Goal: Task Accomplishment & Management: Complete application form

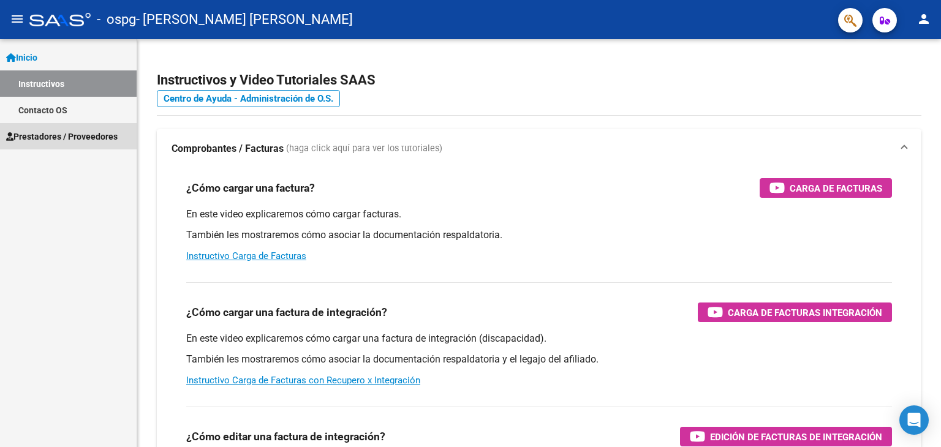
click at [57, 135] on span "Prestadores / Proveedores" at bounding box center [61, 136] width 111 height 13
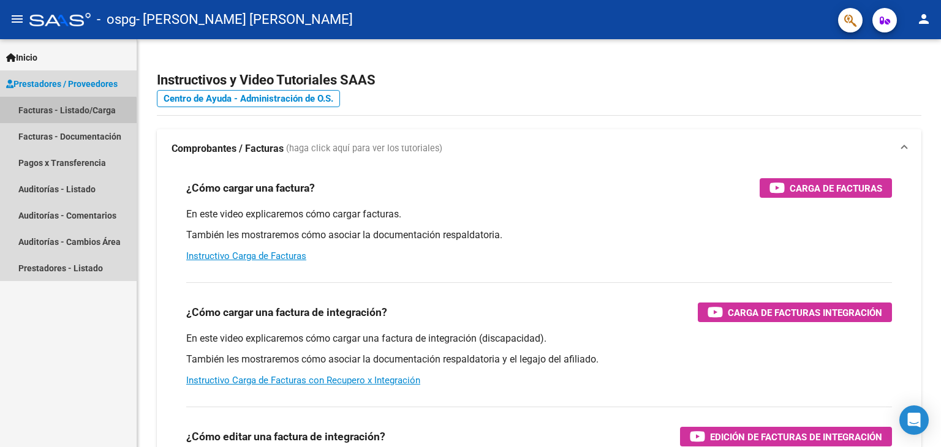
click at [64, 114] on link "Facturas - Listado/Carga" at bounding box center [68, 110] width 137 height 26
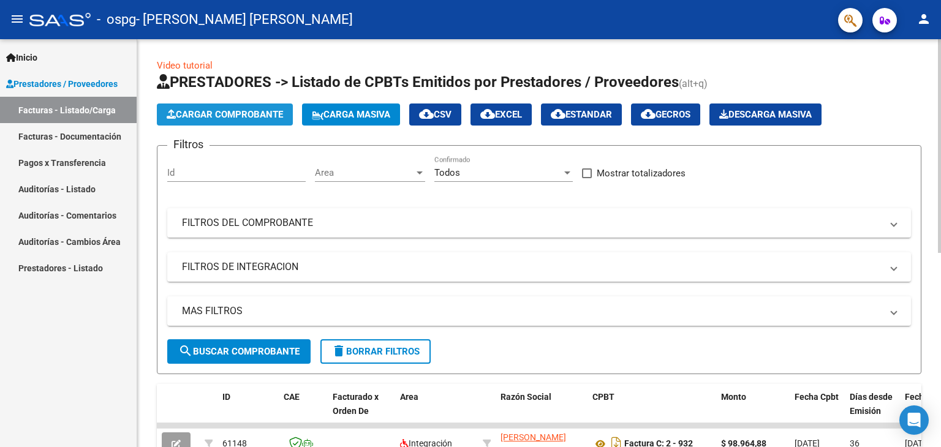
click at [229, 116] on span "Cargar Comprobante" at bounding box center [225, 114] width 116 height 11
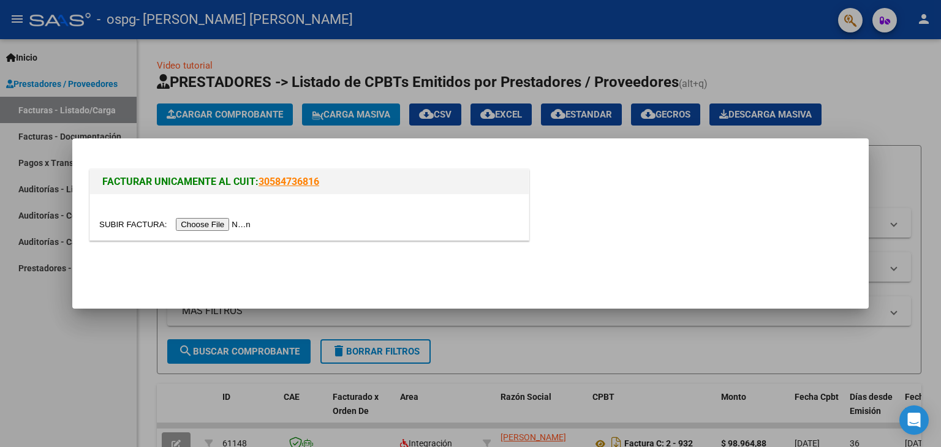
click at [225, 224] on input "file" at bounding box center [176, 224] width 155 height 13
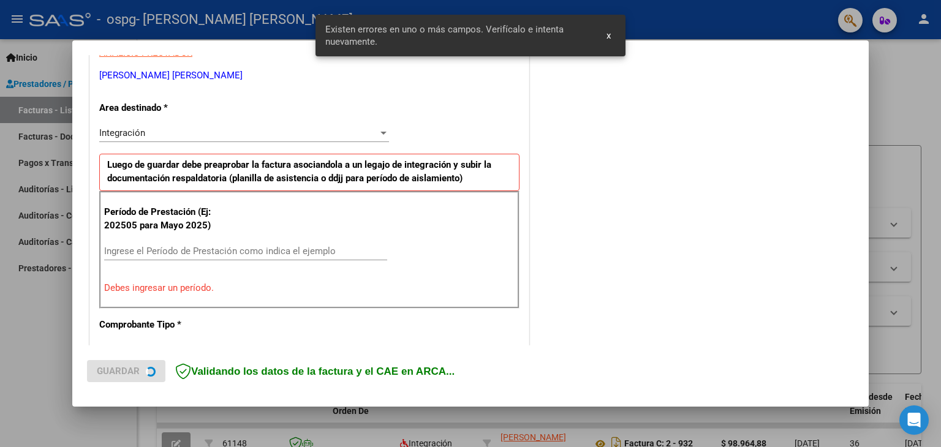
scroll to position [257, 0]
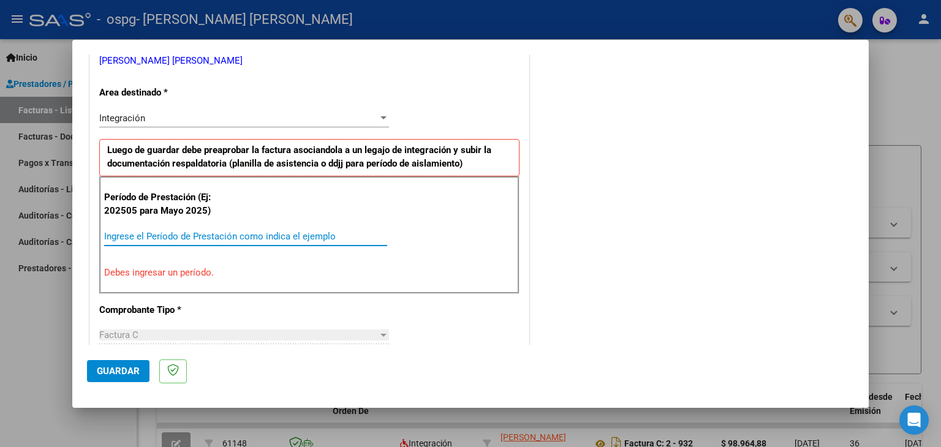
click at [330, 235] on input "Ingrese el Período de Prestación como indica el ejemplo" at bounding box center [245, 236] width 283 height 11
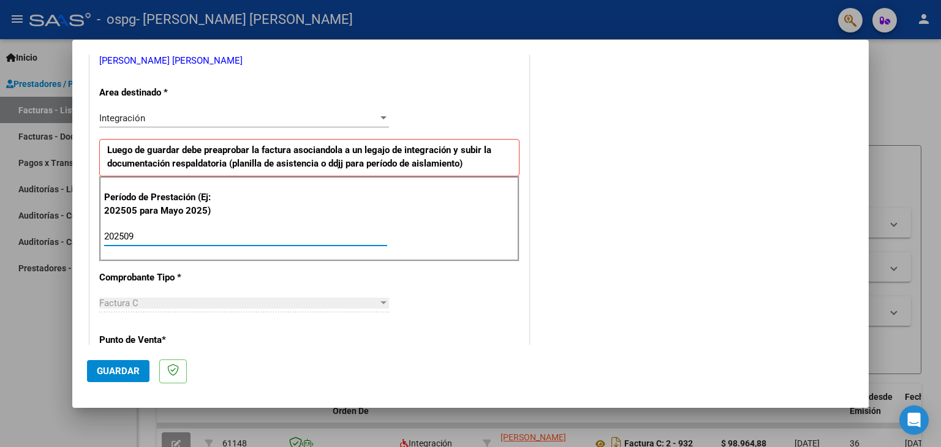
type input "202509"
click at [129, 369] on span "Guardar" at bounding box center [118, 371] width 43 height 11
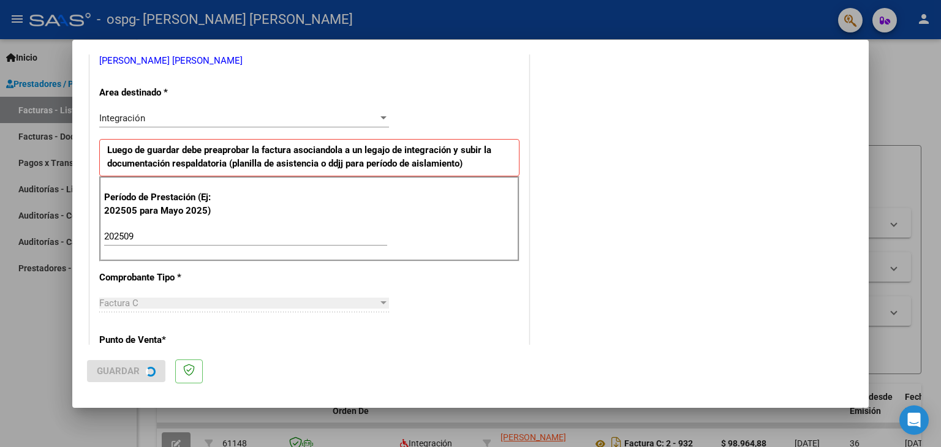
scroll to position [0, 0]
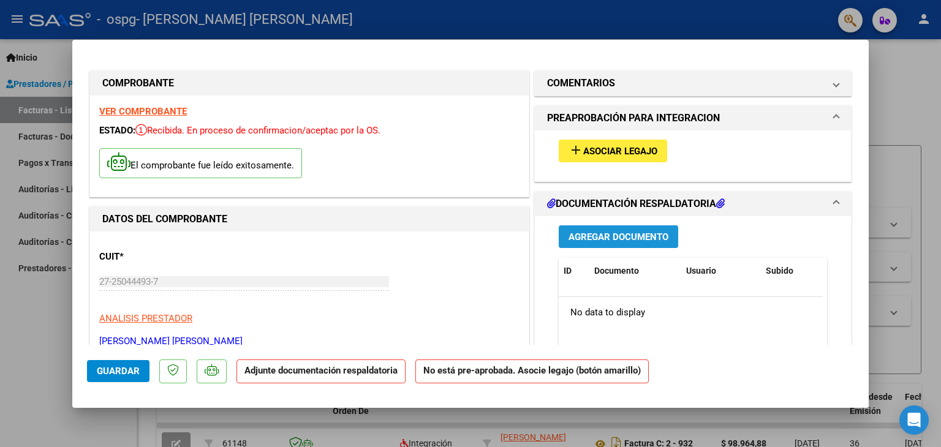
click at [593, 233] on span "Agregar Documento" at bounding box center [618, 236] width 100 height 11
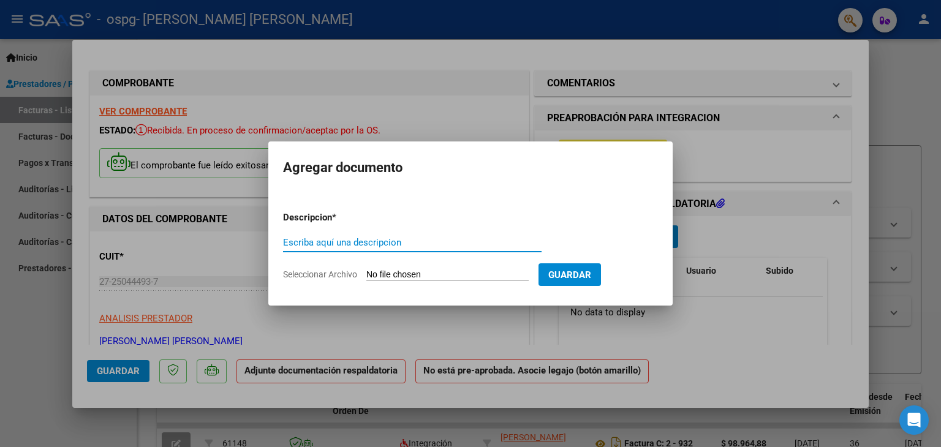
click at [465, 244] on input "Escriba aquí una descripcion" at bounding box center [412, 242] width 258 height 11
type input "PLANILLA ASISTENCIA SEPT"
click at [499, 275] on input "Seleccionar Archivo" at bounding box center [447, 275] width 162 height 12
type input "C:\fakepath\PLANILLA SEPT ROMAN.pdf"
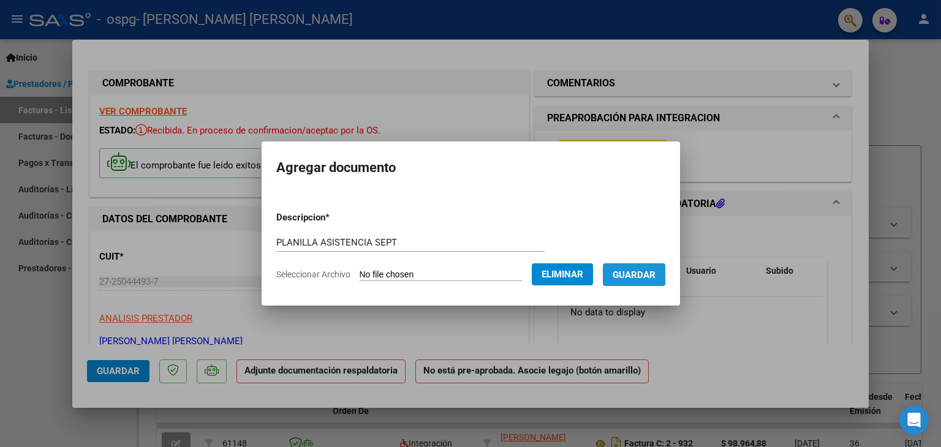
click at [652, 282] on button "Guardar" at bounding box center [634, 274] width 62 height 23
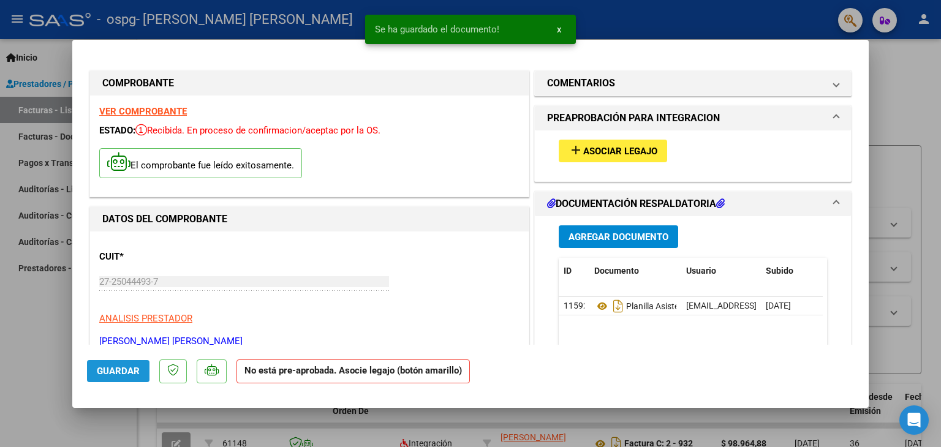
click at [127, 370] on span "Guardar" at bounding box center [118, 371] width 43 height 11
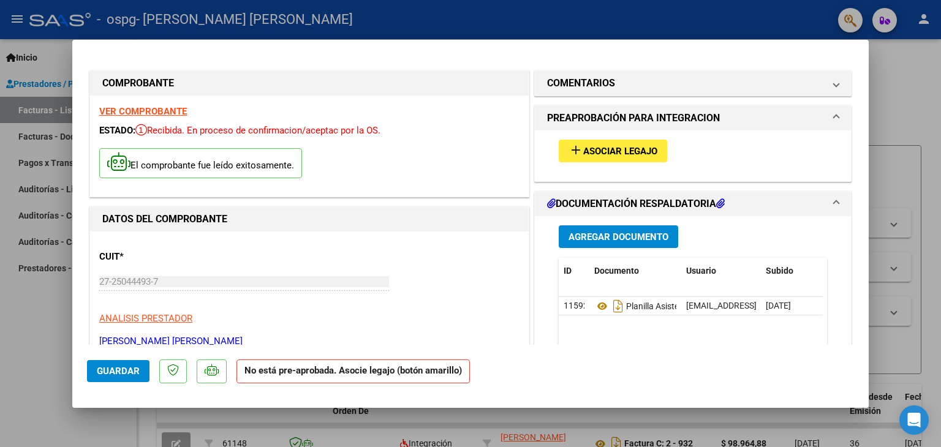
click at [85, 427] on div at bounding box center [470, 223] width 941 height 447
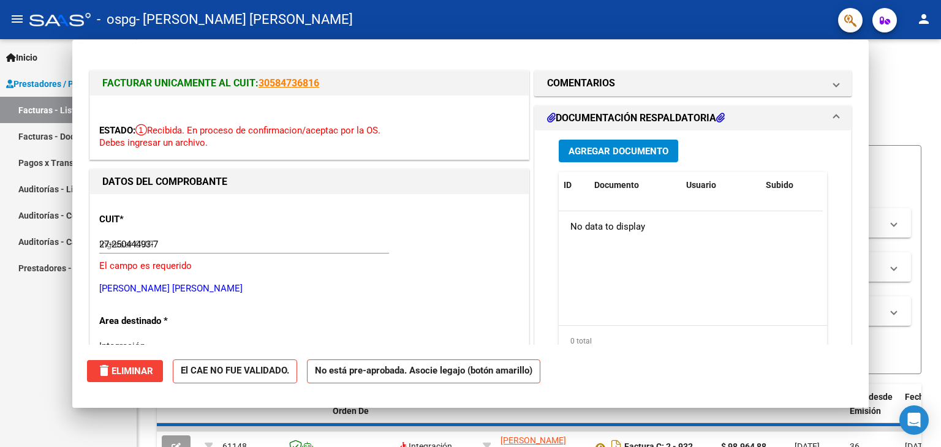
type input "$ 0,00"
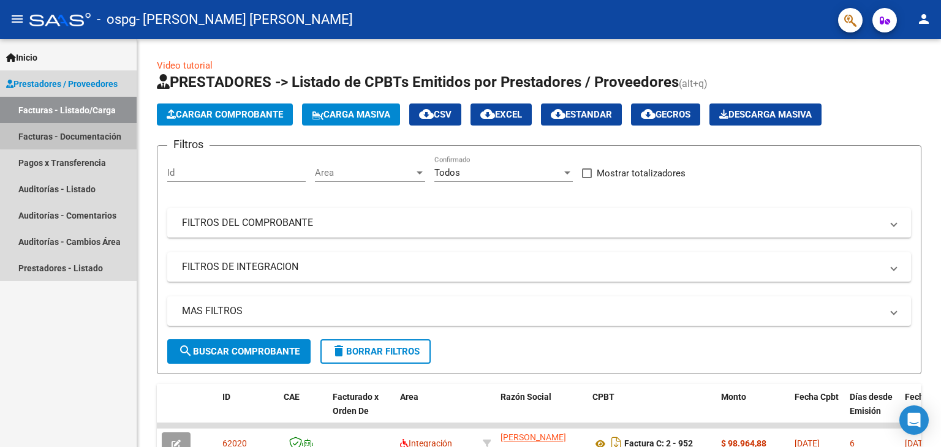
click at [80, 135] on link "Facturas - Documentación" at bounding box center [68, 136] width 137 height 26
